Goal: Information Seeking & Learning: Find specific page/section

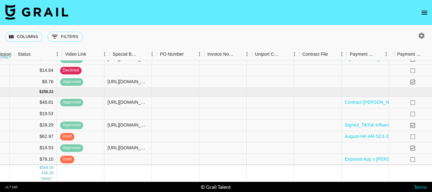
scroll to position [123, 598]
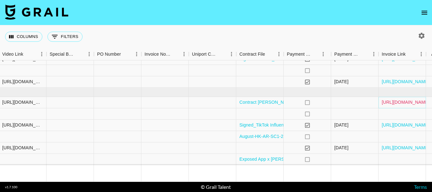
click at [391, 99] on link "https://in.xero.com/7HUgM8CTElZGeUwH05ifBKLGy4f0Aton9zPVaGTk" at bounding box center [406, 102] width 48 height 6
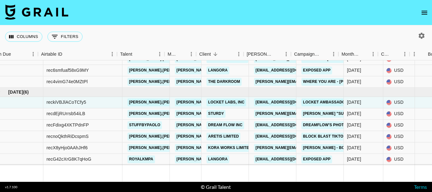
scroll to position [123, 0]
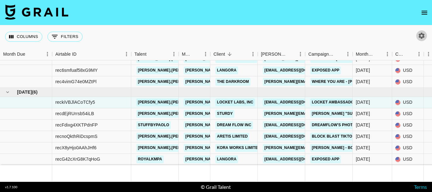
click at [423, 34] on icon "button" at bounding box center [422, 36] width 6 height 6
select select "[DATE]"
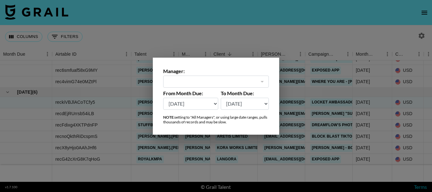
type input "[PERSON_NAME][EMAIL_ADDRESS][PERSON_NAME][DOMAIN_NAME]"
click at [408, 39] on div at bounding box center [216, 96] width 432 height 192
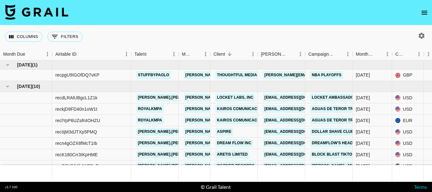
click at [424, 36] on icon "button" at bounding box center [422, 36] width 8 height 8
select select "[DATE]"
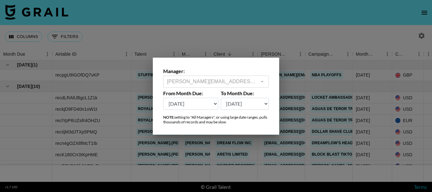
click at [185, 40] on div at bounding box center [216, 96] width 432 height 192
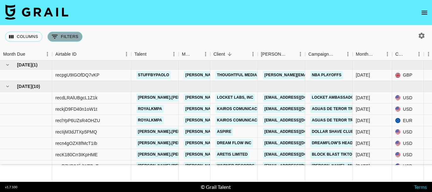
click at [60, 35] on button "0 Filters" at bounding box center [64, 37] width 35 height 10
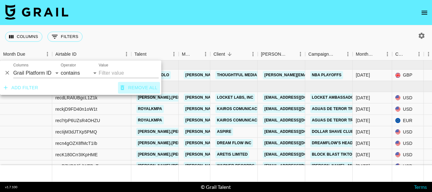
click at [135, 84] on button "Remove all" at bounding box center [139, 88] width 42 height 12
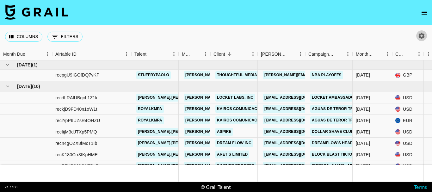
click at [422, 36] on icon "button" at bounding box center [422, 36] width 8 height 8
select select "May '25"
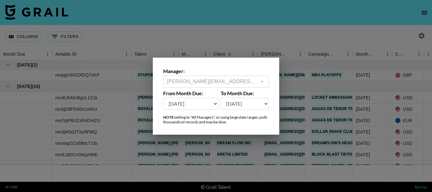
click at [258, 81] on div at bounding box center [262, 81] width 8 height 9
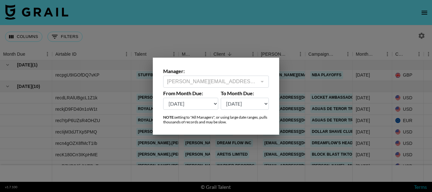
click at [258, 81] on div at bounding box center [262, 81] width 8 height 9
click at [142, 71] on div at bounding box center [216, 96] width 432 height 192
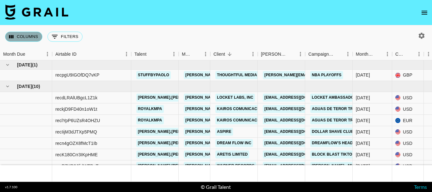
click at [35, 36] on button "Columns" at bounding box center [23, 37] width 37 height 10
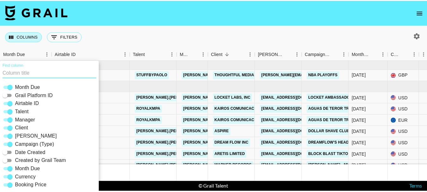
scroll to position [11, 0]
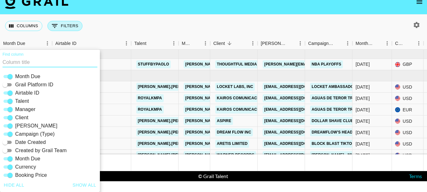
click at [61, 28] on button "0 Filters" at bounding box center [64, 26] width 35 height 10
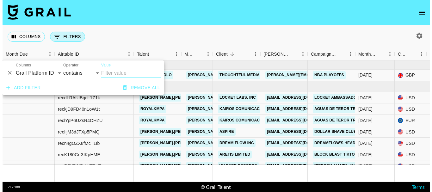
scroll to position [0, 0]
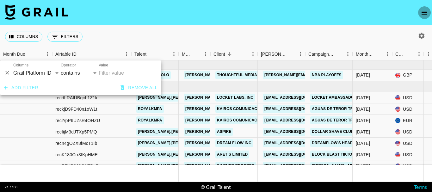
click at [427, 12] on icon "open drawer" at bounding box center [424, 13] width 8 height 8
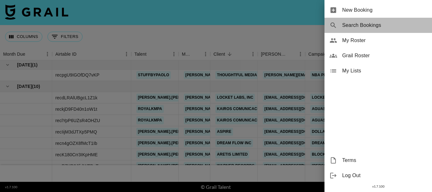
click at [360, 24] on span "Search Bookings" at bounding box center [384, 25] width 85 height 8
select select "id"
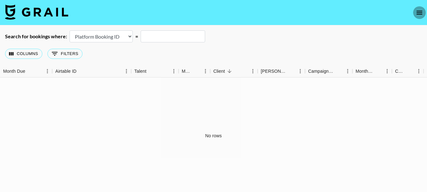
click at [423, 9] on icon "open drawer" at bounding box center [420, 13] width 8 height 8
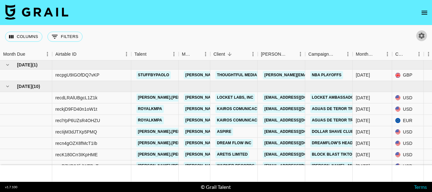
click at [425, 34] on icon "button" at bounding box center [422, 36] width 8 height 8
select select "[DATE]"
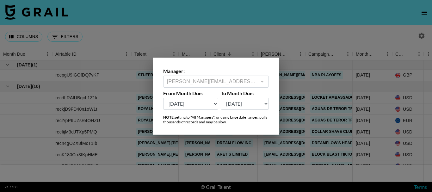
click at [162, 36] on div at bounding box center [216, 96] width 432 height 192
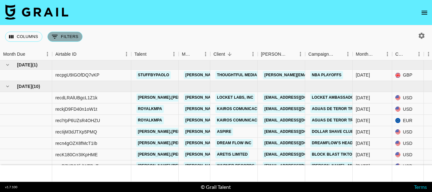
click at [67, 36] on button "0 Filters" at bounding box center [64, 37] width 35 height 10
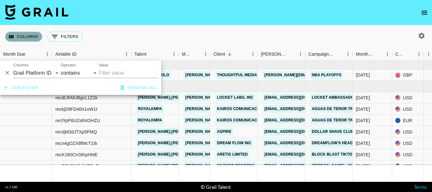
click at [36, 34] on button "Columns" at bounding box center [23, 37] width 37 height 10
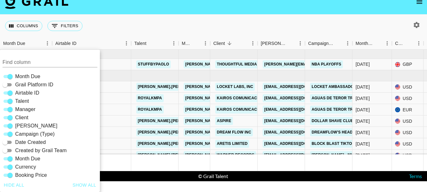
click at [152, 27] on div "Columns 0 Filters + Booking" at bounding box center [213, 26] width 427 height 23
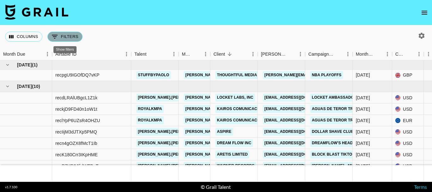
click at [63, 40] on button "0 Filters" at bounding box center [64, 37] width 35 height 10
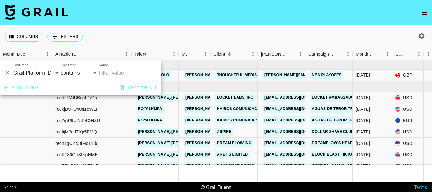
click at [209, 39] on div "Columns 0 Filters + Booking" at bounding box center [216, 36] width 432 height 23
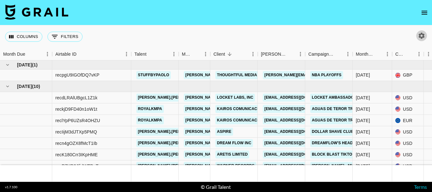
click at [421, 38] on icon "button" at bounding box center [422, 36] width 6 height 6
select select "[DATE]"
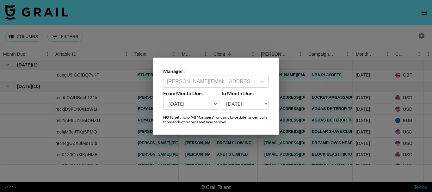
click at [248, 102] on select "Aug '26 Jul '26 Jun '26 May '26 Apr '26 Mar '26 Feb '26 Jan '26 Dec '25 Nov '25…" at bounding box center [245, 104] width 48 height 12
select select "[DATE]"
click at [221, 98] on select "Aug '26 Jul '26 Jun '26 May '26 Apr '26 Mar '26 Feb '26 Jan '26 Dec '25 Nov '25…" at bounding box center [245, 104] width 48 height 12
click at [177, 103] on select "Aug '26 Jul '26 Jun '26 May '26 Apr '26 Mar '26 Feb '26 Jan '26 Dec '25 Nov '25…" at bounding box center [190, 104] width 55 height 12
select select "[DATE]"
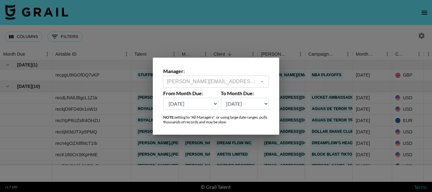
click at [163, 98] on select "Aug '26 Jul '26 Jun '26 May '26 Apr '26 Mar '26 Feb '26 Jan '26 Dec '25 Nov '25…" at bounding box center [190, 104] width 55 height 12
click at [261, 78] on div at bounding box center [262, 81] width 8 height 9
click at [251, 39] on div at bounding box center [216, 96] width 432 height 192
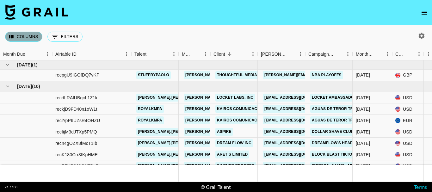
click at [21, 37] on button "Columns" at bounding box center [23, 37] width 37 height 10
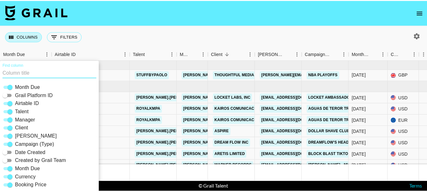
scroll to position [11, 0]
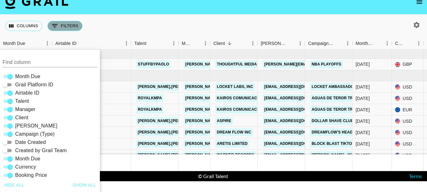
click at [67, 26] on button "0 Filters" at bounding box center [64, 26] width 35 height 10
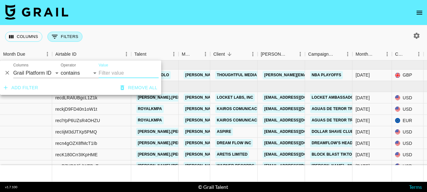
scroll to position [0, 0]
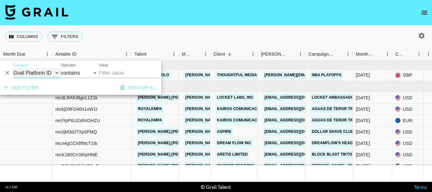
click at [40, 73] on select "Grail Platform ID Airtable ID Talent Manager Client [PERSON_NAME] Campaign (Typ…" at bounding box center [36, 73] width 47 height 10
click at [425, 13] on icon "open drawer" at bounding box center [424, 13] width 8 height 8
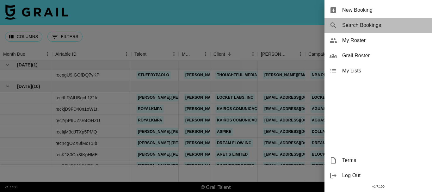
click at [355, 28] on span "Search Bookings" at bounding box center [384, 25] width 85 height 8
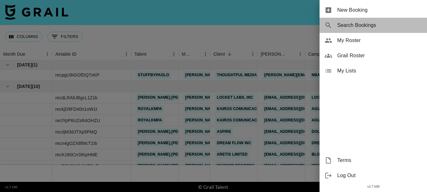
select select "id"
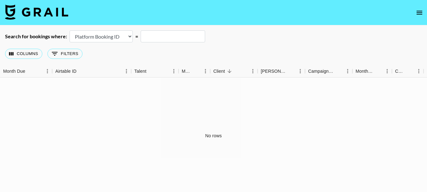
click at [102, 36] on select "Airtable Booking ID Platform Booking ID Platform Campaign ID" at bounding box center [101, 36] width 63 height 12
drag, startPoint x: 77, startPoint y: 99, endPoint x: 57, endPoint y: 52, distance: 50.9
click at [57, 52] on div "Columns 0 Filters + Booking Month Due Airtable ID Talent Manager Client Booker …" at bounding box center [213, 120] width 427 height 156
click at [57, 52] on icon "Show filters" at bounding box center [55, 54] width 6 height 4
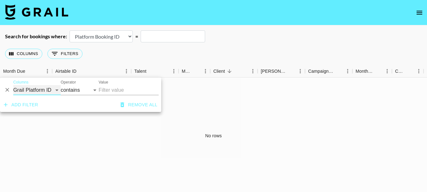
click at [39, 91] on select "Grail Platform ID Airtable ID Talent Manager Client [PERSON_NAME] Campaign (Typ…" at bounding box center [36, 90] width 47 height 10
select select "bookerId"
click at [13, 85] on select "Grail Platform ID Airtable ID Talent Manager Client [PERSON_NAME] Campaign (Typ…" at bounding box center [36, 90] width 47 height 10
select select "is"
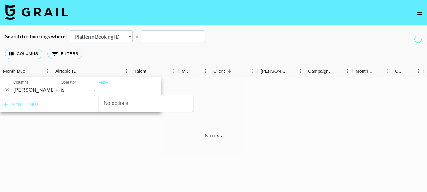
click at [108, 89] on input "Value" at bounding box center [141, 90] width 85 height 10
type input "Sheglam"
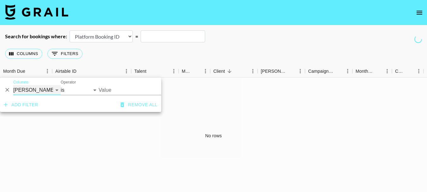
click at [37, 90] on select "Grail Platform ID Airtable ID Talent Manager Client [PERSON_NAME] Campaign (Typ…" at bounding box center [36, 90] width 47 height 10
click at [127, 86] on input "Value" at bounding box center [141, 90] width 85 height 10
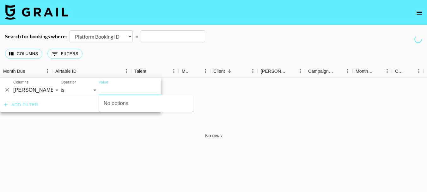
click at [127, 86] on input "Value" at bounding box center [141, 90] width 85 height 10
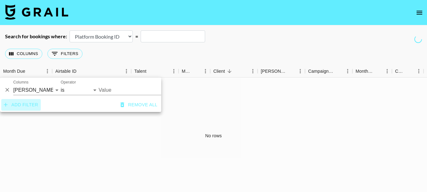
click at [14, 106] on button "Add filter" at bounding box center [21, 105] width 40 height 12
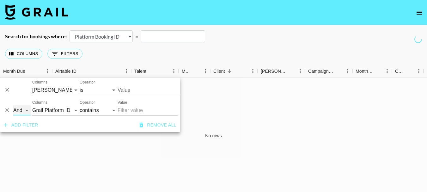
click at [24, 110] on select "And Or" at bounding box center [21, 110] width 17 height 10
click at [49, 108] on select "Grail Platform ID Airtable ID Talent Manager Client [PERSON_NAME] Campaign (Typ…" at bounding box center [55, 110] width 47 height 10
select select "docMeta"
click at [32, 105] on select "Grail Platform ID Airtable ID Talent Manager Client [PERSON_NAME] Campaign (Typ…" at bounding box center [55, 110] width 47 height 10
select select "is"
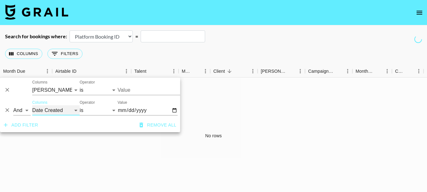
click at [45, 110] on select "Grail Platform ID Airtable ID Talent Manager Client [PERSON_NAME] Campaign (Typ…" at bounding box center [55, 110] width 47 height 10
click at [7, 111] on icon "Delete" at bounding box center [7, 110] width 6 height 6
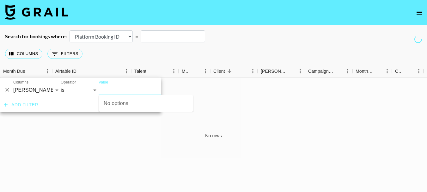
click at [101, 89] on input "Value" at bounding box center [141, 90] width 85 height 10
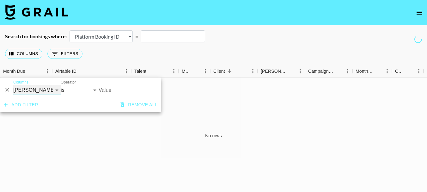
click at [45, 87] on select "Grail Platform ID Airtable ID Talent Manager Client [PERSON_NAME] Campaign (Typ…" at bounding box center [36, 90] width 47 height 10
select select "clientId"
click at [13, 85] on select "Grail Platform ID Airtable ID Talent Manager Client [PERSON_NAME] Campaign (Typ…" at bounding box center [36, 90] width 47 height 10
click at [133, 88] on input "Value" at bounding box center [141, 90] width 85 height 10
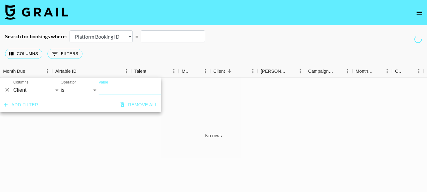
click at [133, 88] on input "Value" at bounding box center [141, 90] width 85 height 10
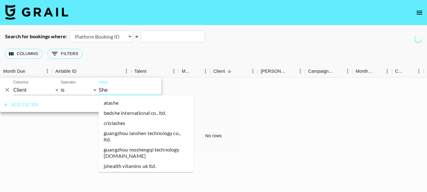
type input "Sheg"
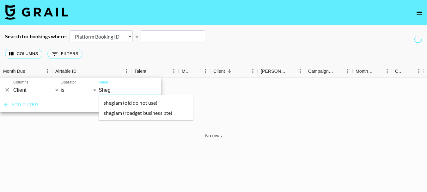
click at [144, 111] on li "sheglam (roadget business pte)" at bounding box center [146, 113] width 95 height 10
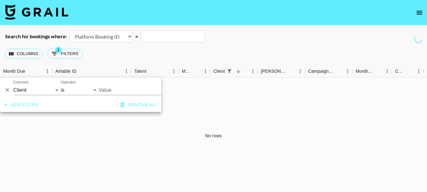
type input "Sheglam (RoadGet Business PTE)"
click at [127, 92] on input "Sheglam (RoadGet Business PTE)" at bounding box center [137, 90] width 77 height 10
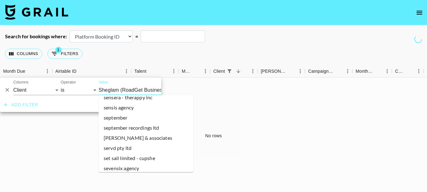
scroll to position [35192, 0]
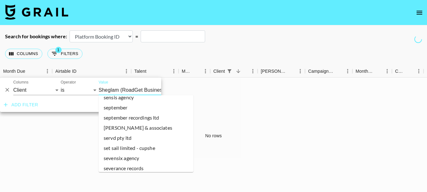
drag, startPoint x: 142, startPoint y: 133, endPoint x: 185, endPoint y: 163, distance: 52.7
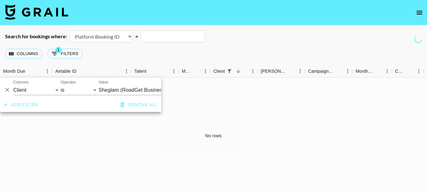
click at [145, 91] on input "Sheglam (RoadGet Business PTE)" at bounding box center [137, 90] width 77 height 10
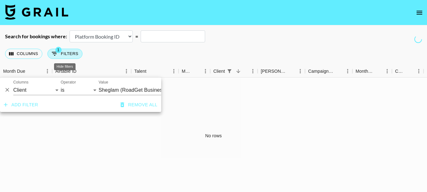
click at [74, 55] on button "1 Filters" at bounding box center [64, 54] width 35 height 10
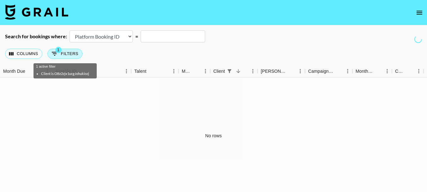
click at [78, 53] on button "1 Filters" at bounding box center [64, 54] width 35 height 10
select select "clientId"
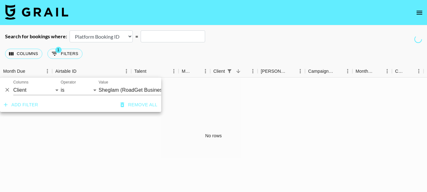
click at [127, 91] on input "Sheglam (RoadGet Business PTE)" at bounding box center [137, 90] width 77 height 10
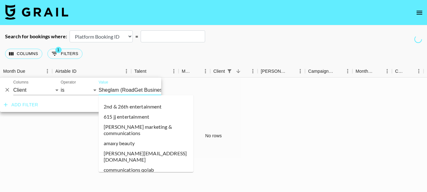
scroll to position [35160, 0]
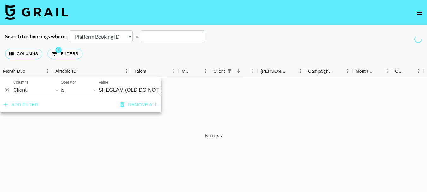
click at [30, 107] on button "Add filter" at bounding box center [21, 105] width 40 height 12
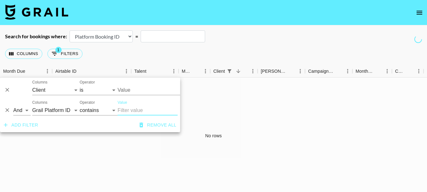
type input "SHEGLAM (OLD DO NOT USE)"
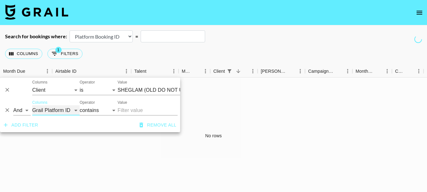
click at [65, 108] on select "Grail Platform ID Airtable ID Talent Manager Client [PERSON_NAME] Campaign (Typ…" at bounding box center [55, 110] width 47 height 10
select select "docMeta"
click at [32, 105] on select "Grail Platform ID Airtable ID Talent Manager Client [PERSON_NAME] Campaign (Typ…" at bounding box center [55, 110] width 47 height 10
select select "is"
type input "SHEGLAM (OLD DO NOT USE)"
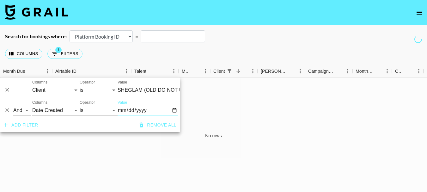
click at [124, 111] on input "Value" at bounding box center [148, 110] width 60 height 10
click at [175, 109] on input "Value" at bounding box center [148, 110] width 60 height 10
type input "2025-08-01"
click at [67, 108] on select "Grail Platform ID Airtable ID Talent Manager Client [PERSON_NAME] Campaign (Typ…" at bounding box center [55, 110] width 47 height 10
click at [139, 109] on input "2025-08-01" at bounding box center [148, 110] width 60 height 10
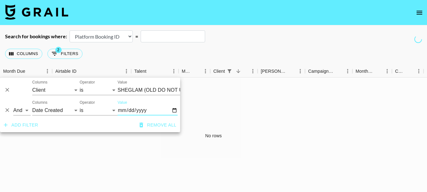
click at [129, 112] on input "2025-08-01" at bounding box center [148, 110] width 60 height 10
click at [120, 110] on input "Value" at bounding box center [148, 110] width 60 height 10
click at [121, 128] on div "Add filter Remove all" at bounding box center [90, 125] width 180 height 14
click at [93, 146] on div "No rows" at bounding box center [213, 135] width 427 height 117
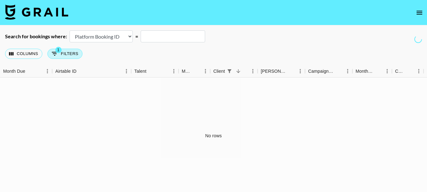
click at [73, 55] on button "1 Filters" at bounding box center [64, 54] width 35 height 10
select select "clientId"
select select "docMeta"
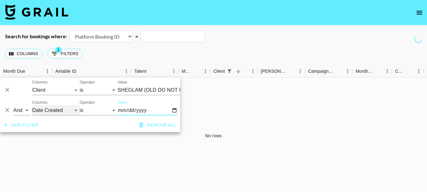
click at [61, 109] on select "Grail Platform ID Airtable ID Talent Manager Client [PERSON_NAME] Campaign (Typ…" at bounding box center [55, 110] width 47 height 10
click at [8, 112] on icon "Delete" at bounding box center [7, 110] width 6 height 6
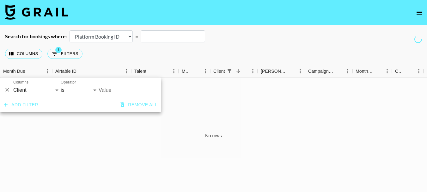
type input "SHEGLAM (OLD DO NOT USE)"
click at [111, 89] on input "SHEGLAM (OLD DO NOT USE)" at bounding box center [137, 90] width 77 height 10
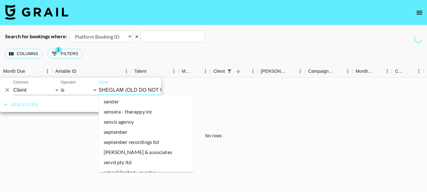
scroll to position [35181, 0]
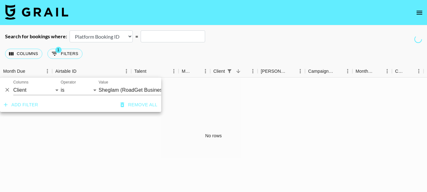
click at [19, 109] on button "Add filter" at bounding box center [21, 105] width 40 height 12
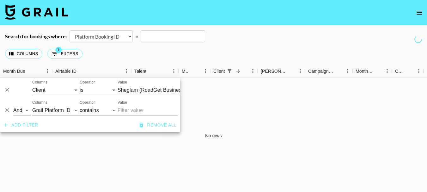
click at [39, 105] on label "Columns" at bounding box center [39, 102] width 15 height 5
click at [39, 105] on select "Grail Platform ID Airtable ID Talent Manager Client Booker Campaign (Type) Date…" at bounding box center [55, 110] width 47 height 10
click at [40, 108] on select "Grail Platform ID Airtable ID Talent Manager Client Booker Campaign (Type) Date…" at bounding box center [55, 110] width 47 height 10
select select "status"
click at [32, 105] on select "Grail Platform ID Airtable ID Talent Manager Client Booker Campaign (Type) Date…" at bounding box center [55, 110] width 47 height 10
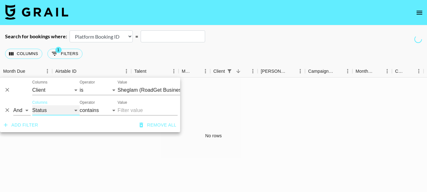
select select "is"
type input "Sheglam (RoadGet Business PTE)"
click at [107, 107] on select "is is not is any of is not any of" at bounding box center [99, 110] width 38 height 10
select select "not"
click at [80, 105] on select "is is not is any of is not any of" at bounding box center [99, 110] width 38 height 10
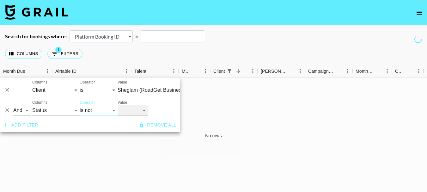
click at [137, 105] on div "Value confirmed declined draft posted approved cancelled badDebt" at bounding box center [133, 107] width 30 height 15
select select "cancelled"
click at [118, 105] on select "confirmed declined draft posted approved cancelled badDebt" at bounding box center [133, 110] width 30 height 10
click at [112, 132] on div "Add filter Remove all" at bounding box center [90, 125] width 180 height 14
click at [25, 130] on button "Add filter" at bounding box center [21, 125] width 40 height 12
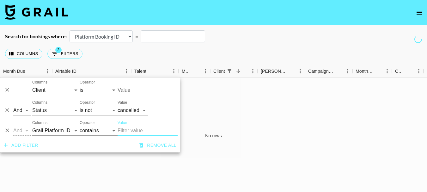
type input "Sheglam (RoadGet Business PTE)"
click at [60, 126] on select "Grail Platform ID Airtable ID Talent Manager Client Booker Campaign (Type) Date…" at bounding box center [55, 131] width 47 height 10
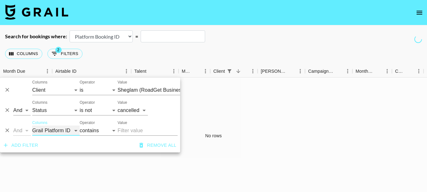
select select "status"
click at [32, 126] on select "Grail Platform ID Airtable ID Talent Manager Client Booker Campaign (Type) Date…" at bounding box center [55, 131] width 47 height 10
select select "is"
type input "Sheglam (RoadGet Business PTE)"
click at [97, 130] on select "is is not is any of is not any of" at bounding box center [99, 131] width 38 height 10
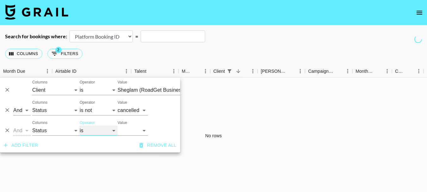
select select "not"
click at [80, 126] on select "is is not is any of is not any of" at bounding box center [99, 131] width 38 height 10
type input "Sheglam (RoadGet Business PTE)"
click at [129, 129] on select "confirmed declined draft posted approved cancelled badDebt" at bounding box center [133, 131] width 30 height 10
select select "declined"
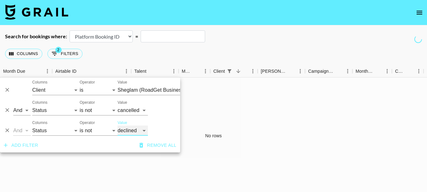
click at [118, 126] on select "confirmed declined draft posted approved cancelled badDebt" at bounding box center [133, 131] width 30 height 10
click at [117, 162] on div "No rows" at bounding box center [213, 135] width 427 height 117
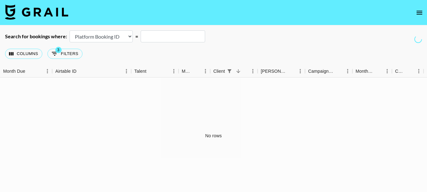
click at [116, 34] on select "Airtable Booking ID Platform Booking ID Platform Campaign ID" at bounding box center [101, 36] width 63 height 12
click at [66, 53] on button "3 Filters" at bounding box center [64, 54] width 35 height 10
select select "clientId"
select select "status"
select select "not"
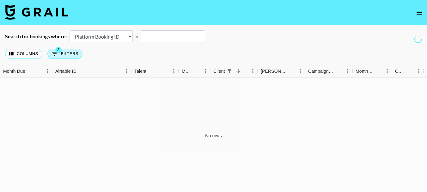
select select "cancelled"
select select "status"
select select "not"
select select "declined"
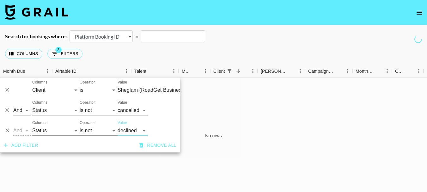
click at [113, 35] on select "Airtable Booking ID Platform Booking ID Platform Campaign ID" at bounding box center [101, 36] width 63 height 12
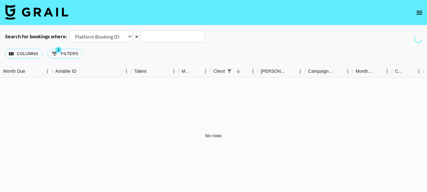
click at [113, 35] on select "Airtable Booking ID Platform Booking ID Platform Campaign ID" at bounding box center [101, 36] width 63 height 12
click at [70, 30] on select "Airtable Booking ID Platform Booking ID Platform Campaign ID" at bounding box center [101, 36] width 63 height 12
click at [112, 34] on select "Airtable Booking ID Platform Booking ID Platform Campaign ID" at bounding box center [101, 36] width 63 height 12
click at [70, 30] on select "Airtable Booking ID Platform Booking ID Platform Campaign ID" at bounding box center [101, 36] width 63 height 12
click at [112, 34] on select "Airtable Booking ID Platform Booking ID Platform Campaign ID" at bounding box center [101, 36] width 63 height 12
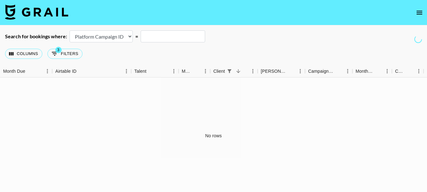
select select "id"
click at [70, 30] on select "Airtable Booking ID Platform Booking ID Platform Campaign ID" at bounding box center [101, 36] width 63 height 12
click at [61, 50] on span "3" at bounding box center [58, 50] width 6 height 6
select select "clientId"
select select "status"
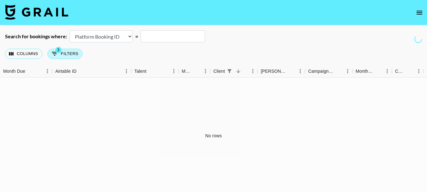
select select "not"
select select "cancelled"
select select "status"
select select "not"
select select "declined"
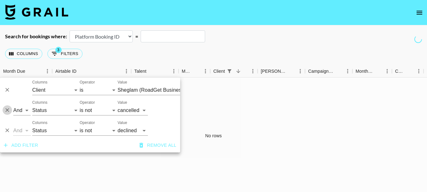
click at [5, 109] on icon "Delete" at bounding box center [7, 110] width 6 height 6
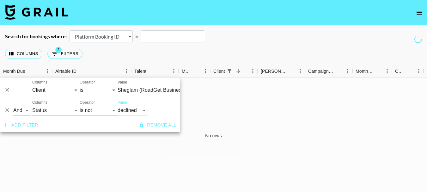
click at [7, 108] on icon "Delete" at bounding box center [7, 110] width 6 height 6
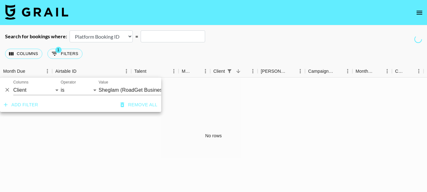
click at [204, 107] on div "No rows" at bounding box center [213, 135] width 427 height 117
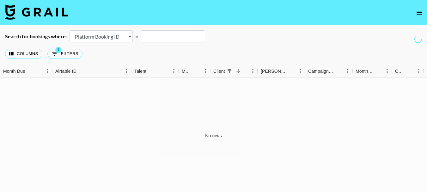
click at [97, 35] on select "Airtable Booking ID Platform Booking ID Platform Campaign ID" at bounding box center [101, 36] width 63 height 12
click at [105, 107] on div "No rows" at bounding box center [213, 135] width 427 height 117
click at [71, 56] on button "1 Filters" at bounding box center [64, 54] width 35 height 10
select select "clientId"
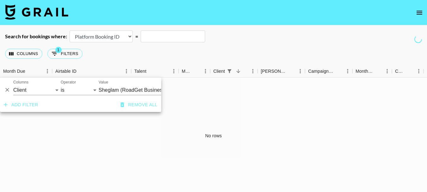
click at [209, 102] on div "No rows" at bounding box center [213, 135] width 427 height 117
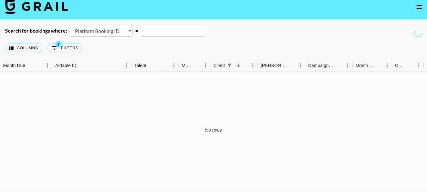
scroll to position [0, 0]
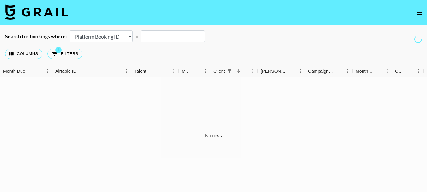
click at [419, 38] on icon "Refreshing managers, clients, users, talent, campaigns..." at bounding box center [418, 39] width 8 height 8
click at [32, 55] on button "Columns" at bounding box center [23, 54] width 37 height 10
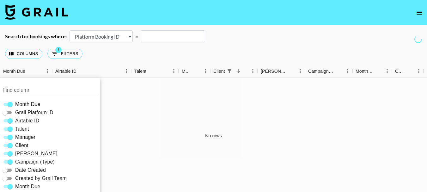
click at [160, 122] on div "No rows" at bounding box center [213, 135] width 427 height 117
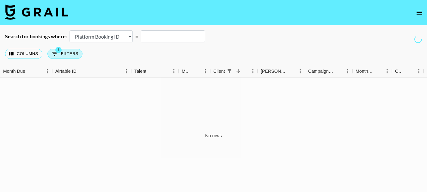
click at [74, 54] on button "1 Filters" at bounding box center [64, 54] width 35 height 10
select select "clientId"
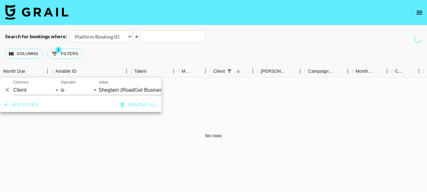
click at [125, 37] on select "Airtable Booking ID Platform Booking ID Platform Campaign ID" at bounding box center [101, 36] width 63 height 12
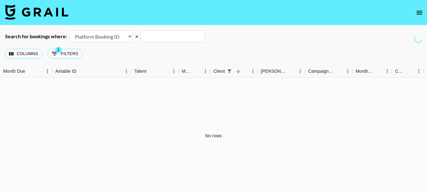
click at [125, 37] on select "Airtable Booking ID Platform Booking ID Platform Campaign ID" at bounding box center [101, 36] width 63 height 12
click at [232, 106] on div "No rows" at bounding box center [213, 135] width 427 height 117
click at [198, 70] on icon "Sort" at bounding box center [196, 71] width 6 height 6
click at [203, 72] on icon "Menu" at bounding box center [205, 71] width 6 height 6
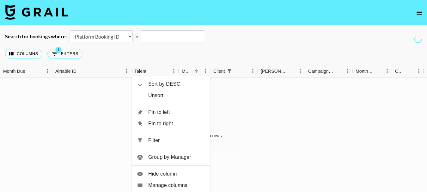
click at [280, 111] on div "No rows" at bounding box center [213, 135] width 427 height 117
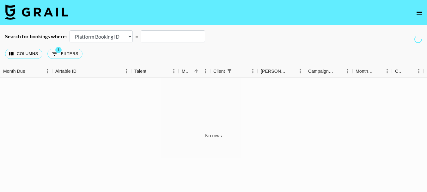
click at [419, 15] on icon "open drawer" at bounding box center [420, 13] width 8 height 8
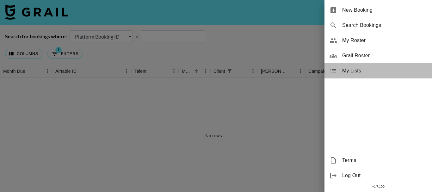
click at [354, 72] on span "My Lists" at bounding box center [384, 71] width 85 height 8
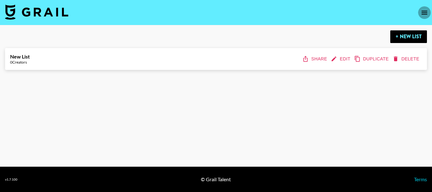
click at [422, 11] on icon "open drawer" at bounding box center [424, 13] width 6 height 4
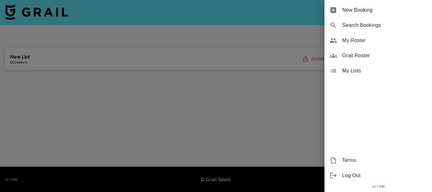
click at [369, 23] on span "Search Bookings" at bounding box center [384, 25] width 85 height 8
select select "id"
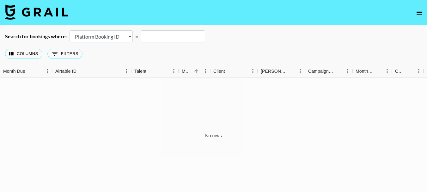
click at [173, 40] on input "text" at bounding box center [173, 36] width 64 height 12
click at [68, 55] on button "0 Filters" at bounding box center [64, 54] width 35 height 10
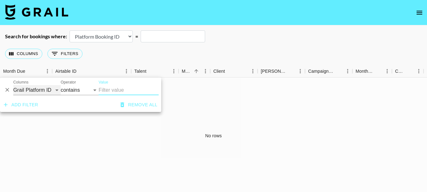
click at [42, 88] on select "Grail Platform ID Airtable ID Talent Manager Client Booker Campaign (Type) Date…" at bounding box center [36, 90] width 47 height 10
select select "clientId"
click at [13, 85] on select "Grail Platform ID Airtable ID Talent Manager Client Booker Campaign (Type) Date…" at bounding box center [36, 90] width 47 height 10
select select "is"
click at [118, 91] on input "Value" at bounding box center [141, 90] width 85 height 10
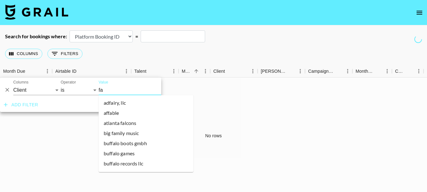
type input "fas"
click at [125, 99] on li "fashionnova" at bounding box center [146, 103] width 95 height 10
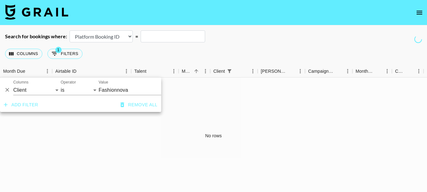
click at [301, 114] on div "No rows" at bounding box center [213, 135] width 427 height 117
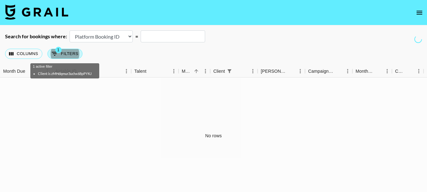
click at [66, 51] on button "1 Filters" at bounding box center [64, 54] width 35 height 10
select select "clientId"
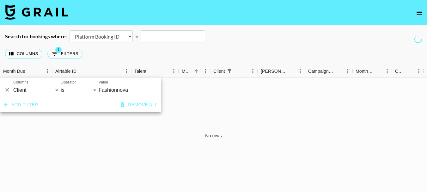
click at [107, 89] on input "Fashionnova" at bounding box center [137, 90] width 77 height 10
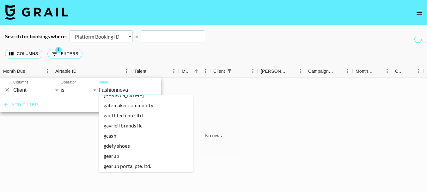
scroll to position [15766, 0]
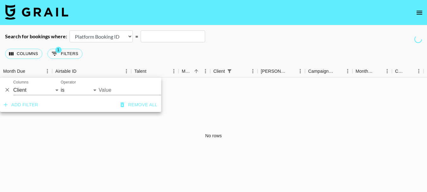
type input "Genshin"
drag, startPoint x: 333, startPoint y: 0, endPoint x: 228, endPoint y: 105, distance: 147.8
click at [228, 105] on div "No rows" at bounding box center [213, 135] width 427 height 117
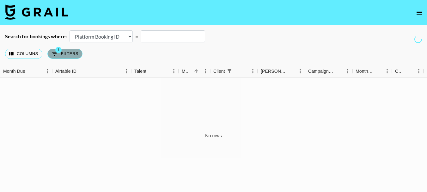
click at [71, 54] on button "1 Filters" at bounding box center [64, 54] width 35 height 10
select select "clientId"
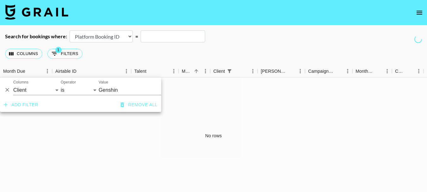
click at [423, 36] on div "Search for bookings where: Airtable Booking ID Platform Booking ID Platform Cam…" at bounding box center [213, 36] width 427 height 12
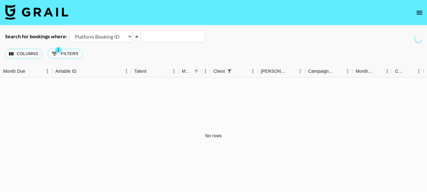
click at [104, 36] on select "Airtable Booking ID Platform Booking ID Platform Campaign ID" at bounding box center [101, 36] width 63 height 12
click at [178, 100] on div "No rows" at bounding box center [213, 135] width 427 height 117
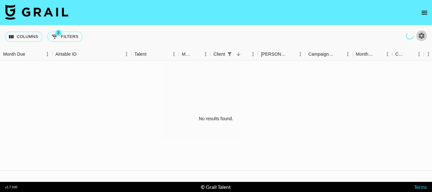
click at [422, 33] on icon "button" at bounding box center [422, 36] width 6 height 6
select select "[DATE]"
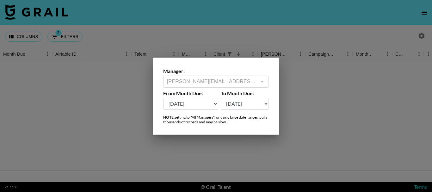
click at [302, 110] on div at bounding box center [216, 96] width 432 height 192
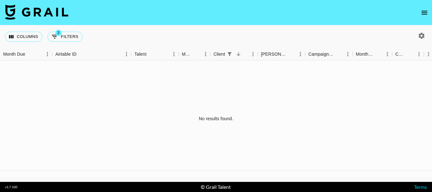
click at [72, 39] on button "3 Filters" at bounding box center [64, 37] width 35 height 10
select select "clientId"
select select "status"
select select "not"
select select "cancelled"
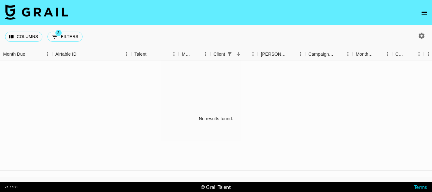
select select "status"
select select "not"
select select "declined"
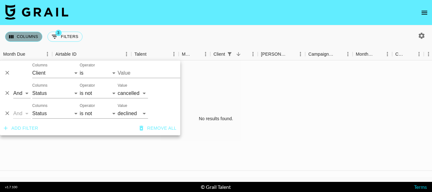
click at [35, 35] on button "Columns" at bounding box center [23, 37] width 37 height 10
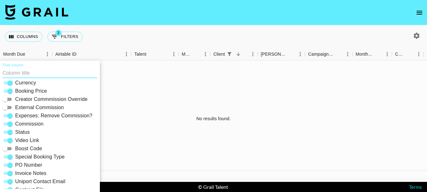
click at [285, 104] on div "No results found." at bounding box center [213, 118] width 427 height 117
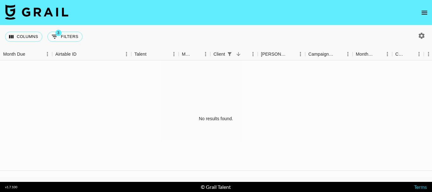
click at [421, 35] on icon "button" at bounding box center [422, 36] width 8 height 8
select select "May '25"
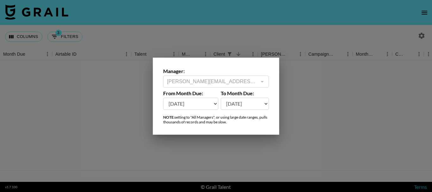
click at [142, 90] on div at bounding box center [216, 96] width 432 height 192
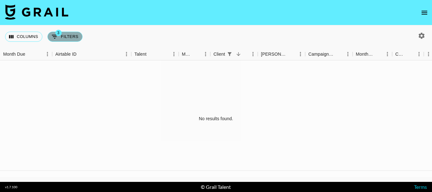
click at [75, 34] on button "3 Filters" at bounding box center [64, 37] width 35 height 10
select select "clientId"
select select "status"
select select "not"
select select "cancelled"
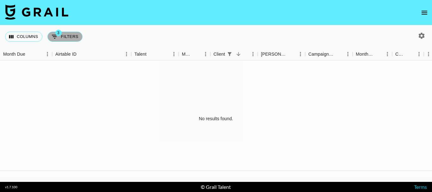
select select "status"
select select "not"
select select "declined"
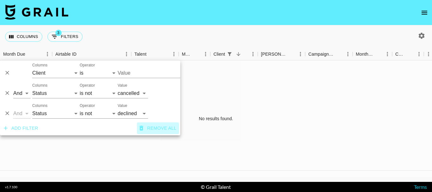
click at [148, 132] on button "Remove all" at bounding box center [158, 128] width 42 height 12
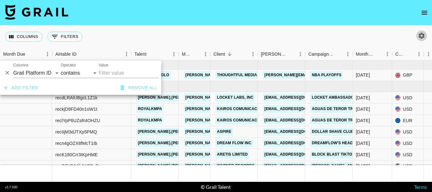
click at [426, 33] on button "button" at bounding box center [421, 35] width 11 height 11
select select "May '25"
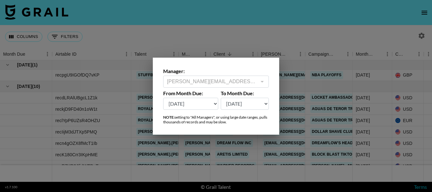
click at [127, 40] on div at bounding box center [216, 96] width 432 height 192
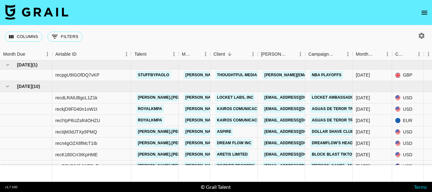
drag, startPoint x: 24, startPoint y: 38, endPoint x: 33, endPoint y: 45, distance: 11.8
click at [24, 37] on button "Columns" at bounding box center [23, 37] width 37 height 10
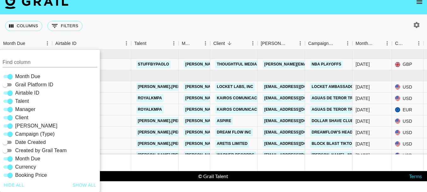
click at [150, 19] on div "Columns 0 Filters + Booking" at bounding box center [213, 26] width 427 height 23
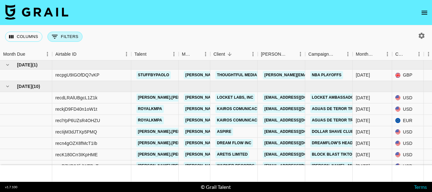
click at [73, 38] on button "0 Filters" at bounding box center [64, 37] width 35 height 10
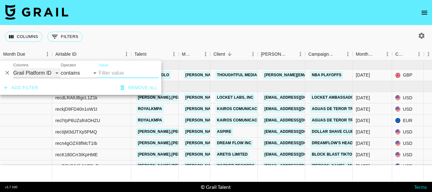
click at [49, 71] on select "Grail Platform ID Airtable ID Talent Manager Client Booker Campaign (Type) Date…" at bounding box center [36, 73] width 47 height 10
select select "managerIds"
click at [13, 68] on select "Grail Platform ID Airtable ID Talent Manager Client Booker Campaign (Type) Date…" at bounding box center [36, 73] width 47 height 10
select select "is"
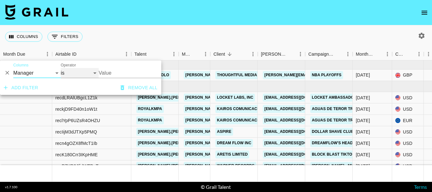
click at [79, 75] on select "is is not is any of is not any of" at bounding box center [80, 73] width 38 height 10
click at [123, 77] on input "Value" at bounding box center [141, 73] width 85 height 10
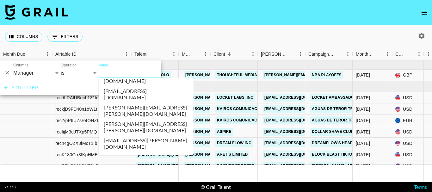
scroll to position [980, 0]
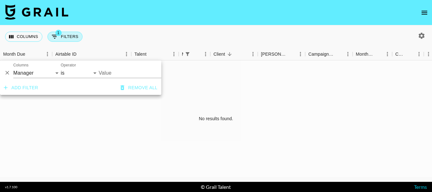
type input "dilnasheen.batool@grail-talent.com"
click at [66, 34] on button "1 Filters" at bounding box center [64, 37] width 35 height 10
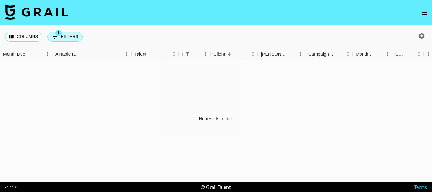
click at [60, 35] on button "1 Filters" at bounding box center [64, 37] width 35 height 10
select select "managerIds"
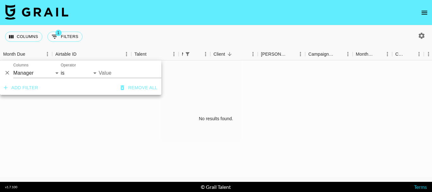
type input "dilnasheen.batool@grail-talent.com"
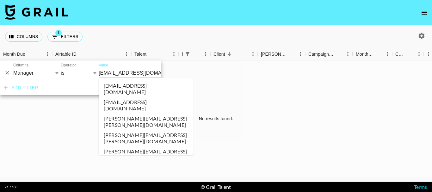
click at [107, 69] on input "dilnasheen.batool@grail-talent.com" at bounding box center [137, 73] width 77 height 10
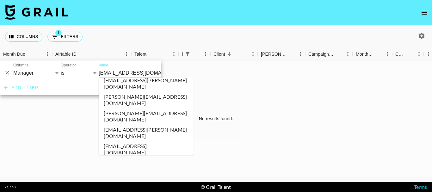
scroll to position [1112, 0]
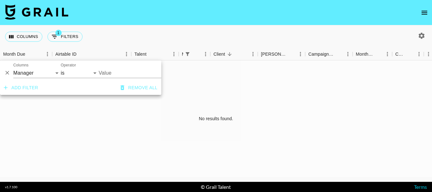
type input "ella.makin@grail-talent.com"
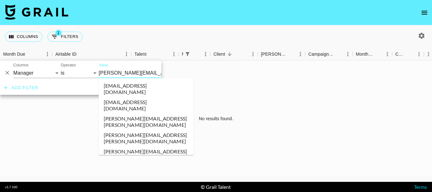
click at [113, 72] on input "ella.makin@grail-talent.com" at bounding box center [137, 73] width 77 height 10
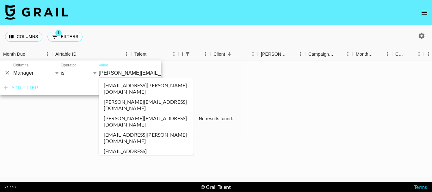
type input "ed@grail-talent.com"
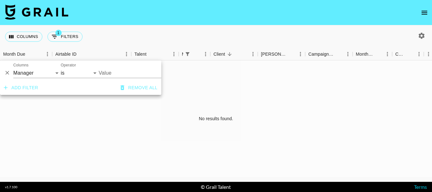
type input "ed@grail-talent.com"
click at [113, 72] on input "ed@grail-talent.com" at bounding box center [137, 73] width 77 height 10
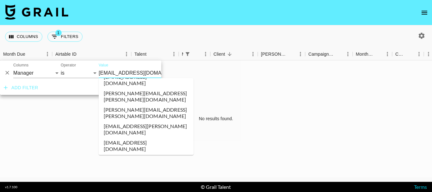
scroll to position [961, 0]
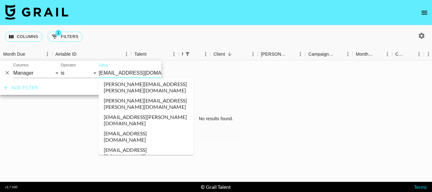
drag, startPoint x: 135, startPoint y: 120, endPoint x: 166, endPoint y: 133, distance: 33.9
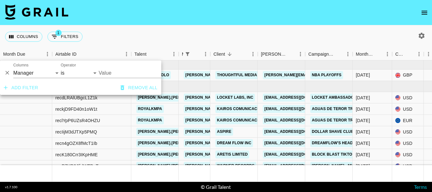
type input "diane.salazar@grail-talent.com"
click at [143, 72] on input "diane.salazar@grail-talent.com" at bounding box center [137, 73] width 77 height 10
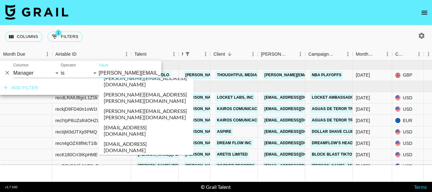
scroll to position [1313, 0]
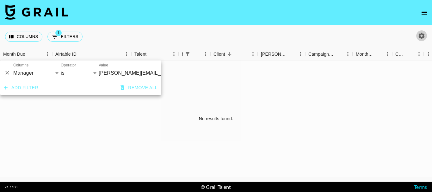
click at [424, 36] on icon "button" at bounding box center [422, 36] width 8 height 8
select select "May '25"
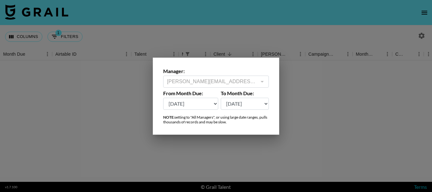
click at [248, 98] on select "Aug '26 Jul '26 Jun '26 May '26 Apr '26 Mar '26 Feb '26 Jan '26 Dec '25 Nov '25…" at bounding box center [245, 104] width 48 height 12
select select "Aug '26"
click at [221, 98] on select "Aug '26 Jul '26 Jun '26 May '26 Apr '26 Mar '26 Feb '26 Jan '26 Dec '25 Nov '25…" at bounding box center [245, 104] width 48 height 12
click at [132, 99] on div at bounding box center [216, 96] width 432 height 192
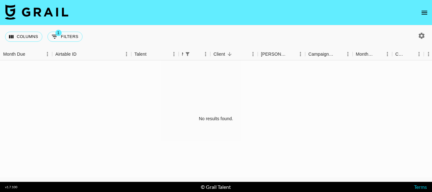
click at [427, 14] on icon "open drawer" at bounding box center [424, 13] width 8 height 8
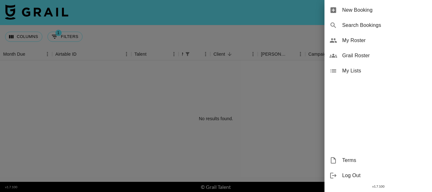
drag, startPoint x: 181, startPoint y: 90, endPoint x: 177, endPoint y: 93, distance: 4.3
click at [181, 90] on div at bounding box center [216, 96] width 432 height 192
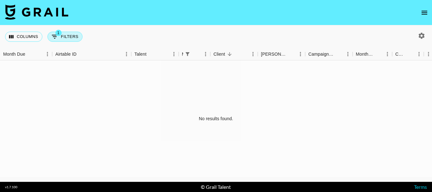
click at [73, 36] on button "1 Filters" at bounding box center [64, 37] width 35 height 10
select select "managerIds"
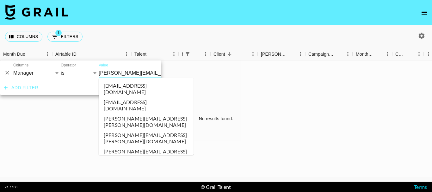
click at [127, 73] on input "filipa.costa@grail-talent.com" at bounding box center [137, 73] width 77 height 10
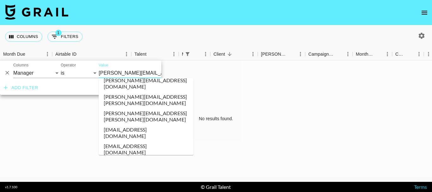
click at [273, 99] on div "No results found." at bounding box center [216, 118] width 432 height 117
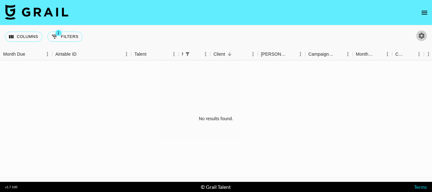
click at [426, 39] on button "button" at bounding box center [421, 35] width 11 height 11
select select "May '25"
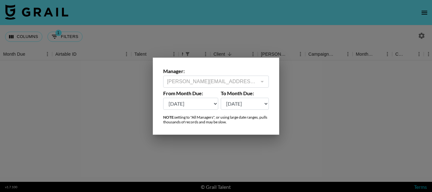
click at [305, 98] on div at bounding box center [216, 96] width 432 height 192
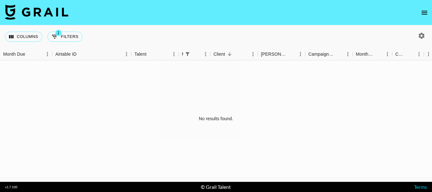
click at [419, 37] on icon "button" at bounding box center [422, 36] width 6 height 6
select select "May '25"
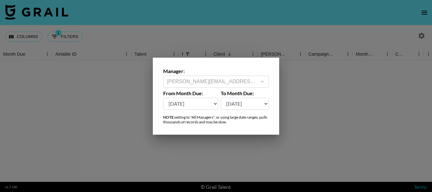
click at [322, 99] on div at bounding box center [216, 96] width 432 height 192
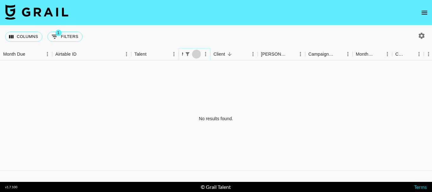
click at [198, 54] on icon "Sort" at bounding box center [196, 54] width 4 height 4
click at [71, 37] on button "1 Filters" at bounding box center [64, 37] width 35 height 10
select select "managerIds"
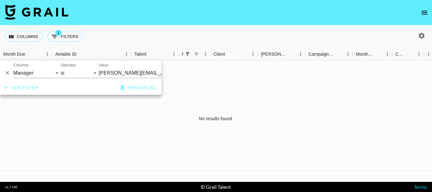
click at [9, 72] on icon "Delete" at bounding box center [7, 73] width 6 height 6
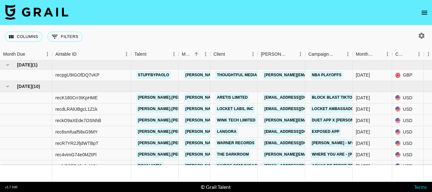
click at [164, 32] on div "Columns 0 Filters + Booking" at bounding box center [216, 36] width 432 height 23
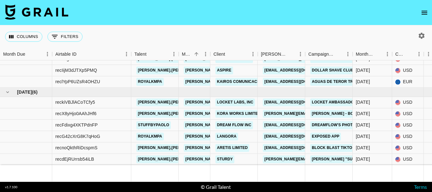
scroll to position [123, 0]
click at [418, 31] on div at bounding box center [421, 35] width 11 height 11
click at [422, 35] on icon "button" at bounding box center [422, 36] width 8 height 8
select select "[DATE]"
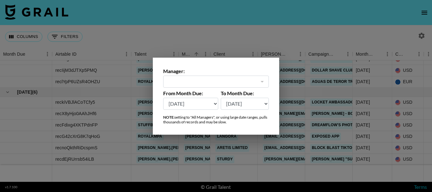
type input "[PERSON_NAME][EMAIL_ADDRESS][PERSON_NAME][DOMAIN_NAME]"
click at [164, 30] on div at bounding box center [216, 96] width 432 height 192
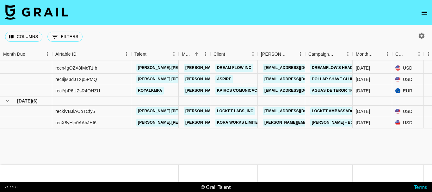
scroll to position [0, 0]
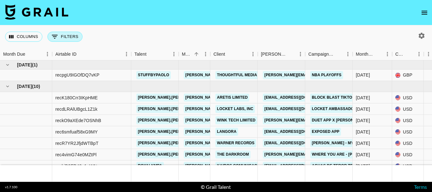
click at [74, 39] on button "0 Filters" at bounding box center [64, 37] width 35 height 10
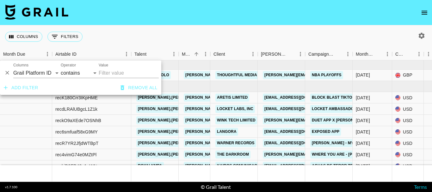
click at [153, 30] on div "Columns 0 Filters + Booking" at bounding box center [216, 36] width 432 height 23
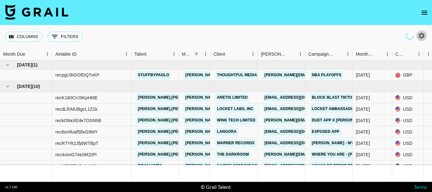
click at [419, 35] on icon "button" at bounding box center [422, 36] width 8 height 8
select select "[DATE]"
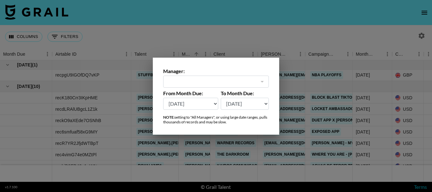
type input "[PERSON_NAME][EMAIL_ADDRESS][PERSON_NAME][DOMAIN_NAME]"
click at [234, 107] on select "[DATE] [DATE] '[DATE] May '[DATE] Mar '[DATE] Jan '[DATE] Nov '[DATE] Sep '[DAT…" at bounding box center [245, 104] width 48 height 12
select select "[DATE]"
click at [221, 98] on select "[DATE] [DATE] '[DATE] May '[DATE] Mar '[DATE] Jan '[DATE] Nov '[DATE] Sep '[DAT…" at bounding box center [245, 104] width 48 height 12
click at [200, 101] on select "[DATE] [DATE] '[DATE] May '[DATE] Mar '[DATE] Jan '[DATE] Nov '[DATE] Sep '[DAT…" at bounding box center [190, 104] width 55 height 12
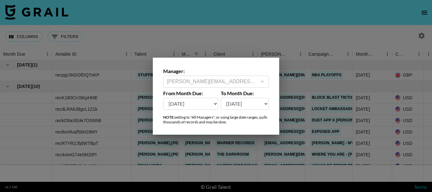
select select "[DATE]"
click at [163, 98] on select "[DATE] [DATE] '[DATE] May '[DATE] Mar '[DATE] Jan '[DATE] Nov '[DATE] Sep '[DAT…" at bounding box center [190, 104] width 55 height 12
click at [161, 30] on div at bounding box center [216, 96] width 432 height 192
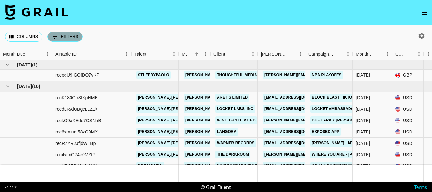
click at [68, 38] on button "0 Filters" at bounding box center [64, 37] width 35 height 10
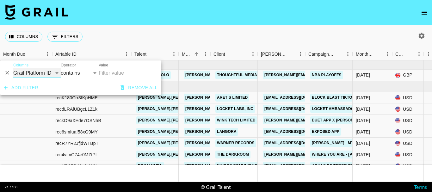
click at [48, 73] on select "Grail Platform ID Airtable ID Talent Manager Client [PERSON_NAME] Campaign (Typ…" at bounding box center [36, 73] width 47 height 10
select select "clientId"
click at [13, 68] on select "Grail Platform ID Airtable ID Talent Manager Client [PERSON_NAME] Campaign (Typ…" at bounding box center [36, 73] width 47 height 10
select select "is"
click at [122, 72] on input "Value" at bounding box center [141, 73] width 85 height 10
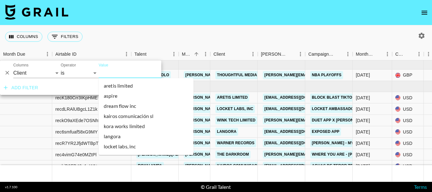
click at [419, 37] on icon "button" at bounding box center [422, 36] width 6 height 6
select select "[DATE]"
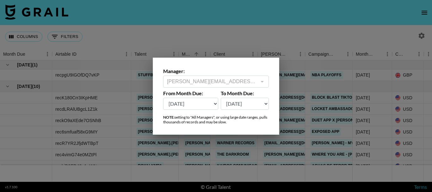
click at [170, 32] on div at bounding box center [216, 96] width 432 height 192
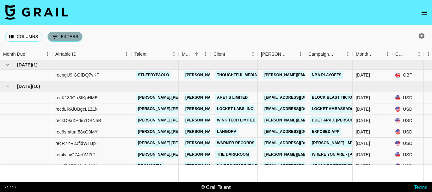
click at [59, 34] on button "0 Filters" at bounding box center [64, 37] width 35 height 10
select select "clientId"
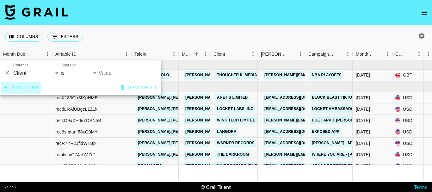
click at [15, 87] on button "Add filter" at bounding box center [21, 88] width 40 height 12
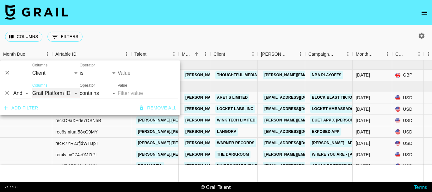
click at [45, 89] on select "Grail Platform ID Airtable ID Talent Manager Client [PERSON_NAME] Campaign (Typ…" at bounding box center [55, 93] width 47 height 10
select select "managerIds"
click at [32, 88] on select "Grail Platform ID Airtable ID Talent Manager Client [PERSON_NAME] Campaign (Typ…" at bounding box center [55, 93] width 47 height 10
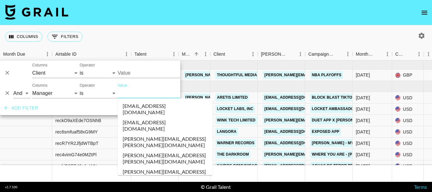
click at [134, 90] on input "Value" at bounding box center [160, 93] width 85 height 10
click at [95, 95] on select "is is not is any of is not any of" at bounding box center [99, 93] width 38 height 10
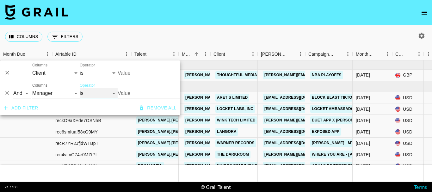
select select "isNot"
click at [80, 88] on select "is is not is any of is not any of" at bounding box center [99, 93] width 38 height 10
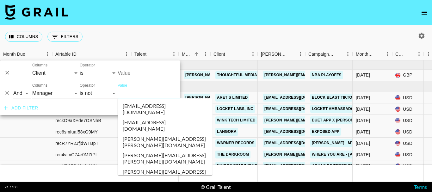
click at [144, 91] on input "Value" at bounding box center [160, 93] width 85 height 10
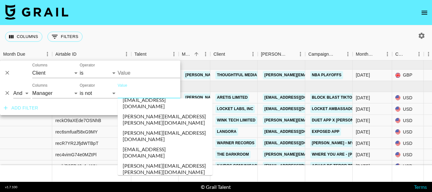
scroll to position [948, 0]
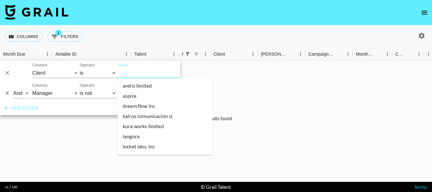
click at [132, 74] on input "Value" at bounding box center [160, 73] width 85 height 10
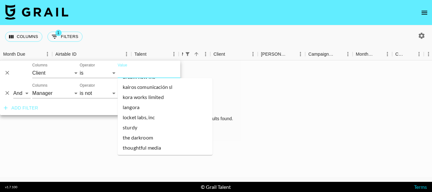
scroll to position [0, 0]
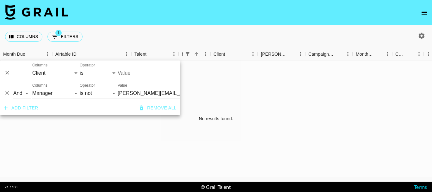
click at [77, 113] on div "Add filter Remove all" at bounding box center [90, 108] width 180 height 14
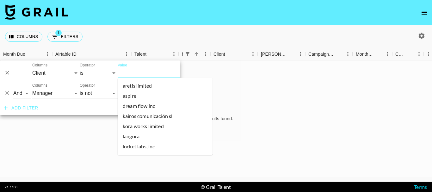
click at [132, 76] on input "Value" at bounding box center [160, 73] width 85 height 10
click at [143, 72] on input "Value" at bounding box center [160, 73] width 85 height 10
click at [151, 93] on li "aspire" at bounding box center [165, 96] width 95 height 10
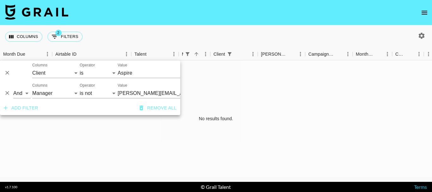
click at [423, 33] on icon "button" at bounding box center [422, 36] width 8 height 8
select select "[DATE]"
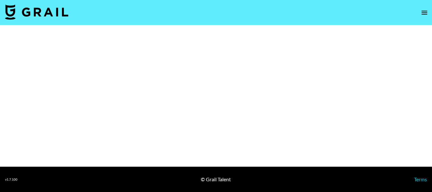
select select "Brand"
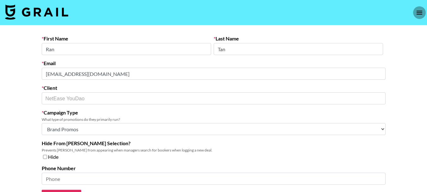
click at [417, 10] on icon "open drawer" at bounding box center [420, 13] width 8 height 8
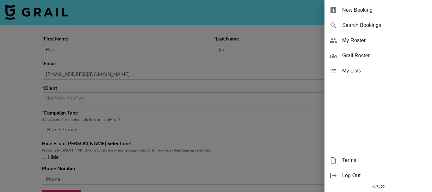
drag, startPoint x: 293, startPoint y: 20, endPoint x: 297, endPoint y: 19, distance: 4.2
click at [293, 20] on div at bounding box center [216, 96] width 432 height 192
